Goal: Information Seeking & Learning: Learn about a topic

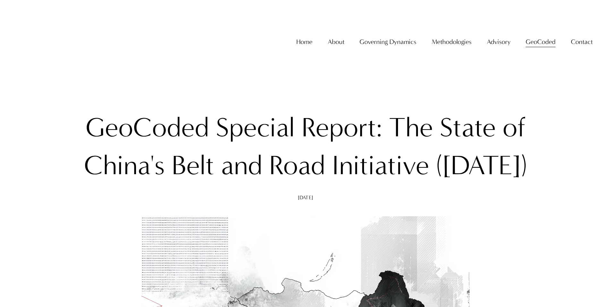
click at [233, 71] on div "Home About About The Firm Professor Christopher Sanchez Governing Dynamics" at bounding box center [305, 41] width 574 height 59
click at [531, 48] on span "GeoCoded" at bounding box center [540, 42] width 30 height 12
click at [0, 0] on span "GeoCoded Special Reports" at bounding box center [0, 0] width 0 height 0
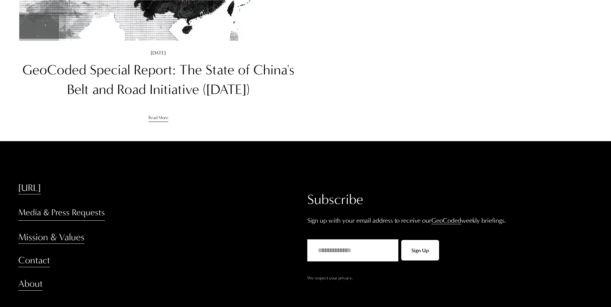
scroll to position [834, 0]
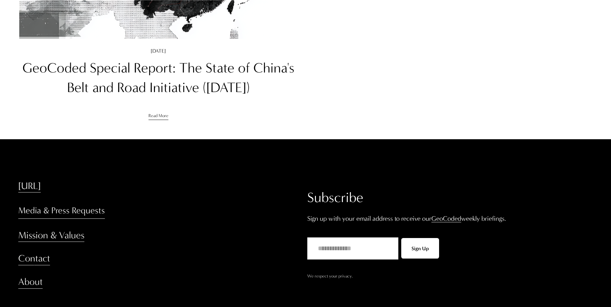
click at [183, 76] on link "GeoCoded Special Report: The State of China's Belt and Road Initiative ([DATE])" at bounding box center [158, 78] width 272 height 36
